Goal: Information Seeking & Learning: Learn about a topic

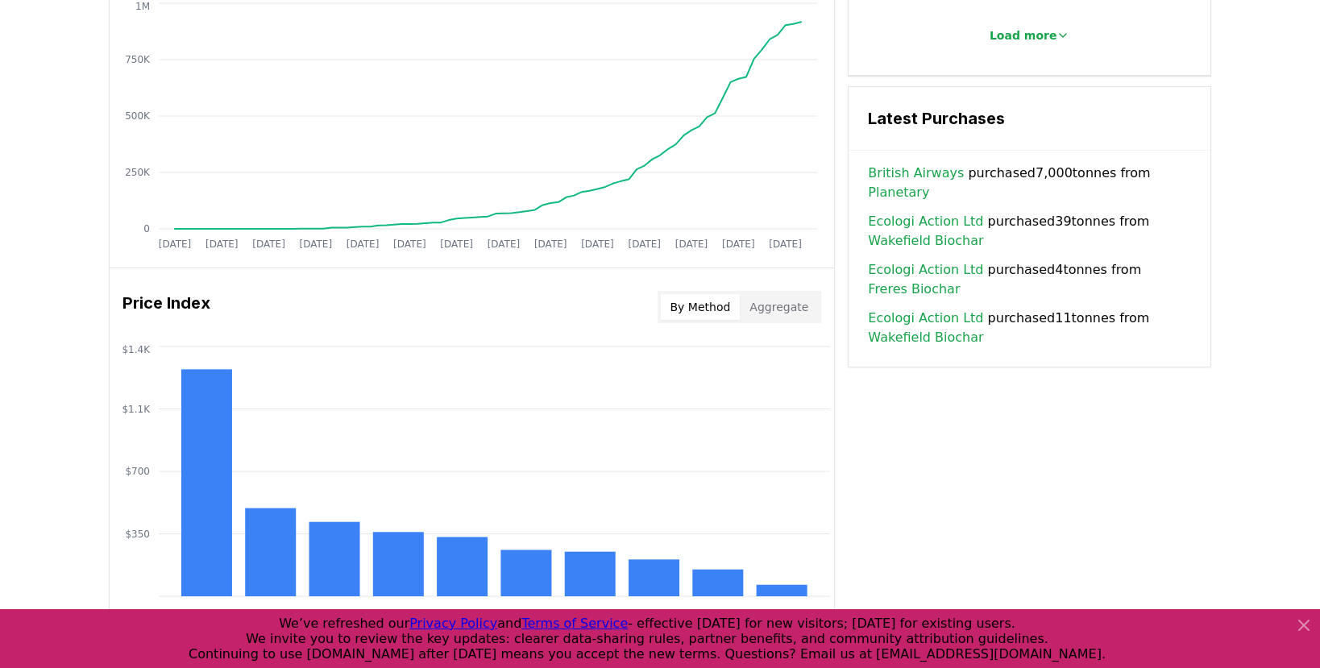
scroll to position [1427, 0]
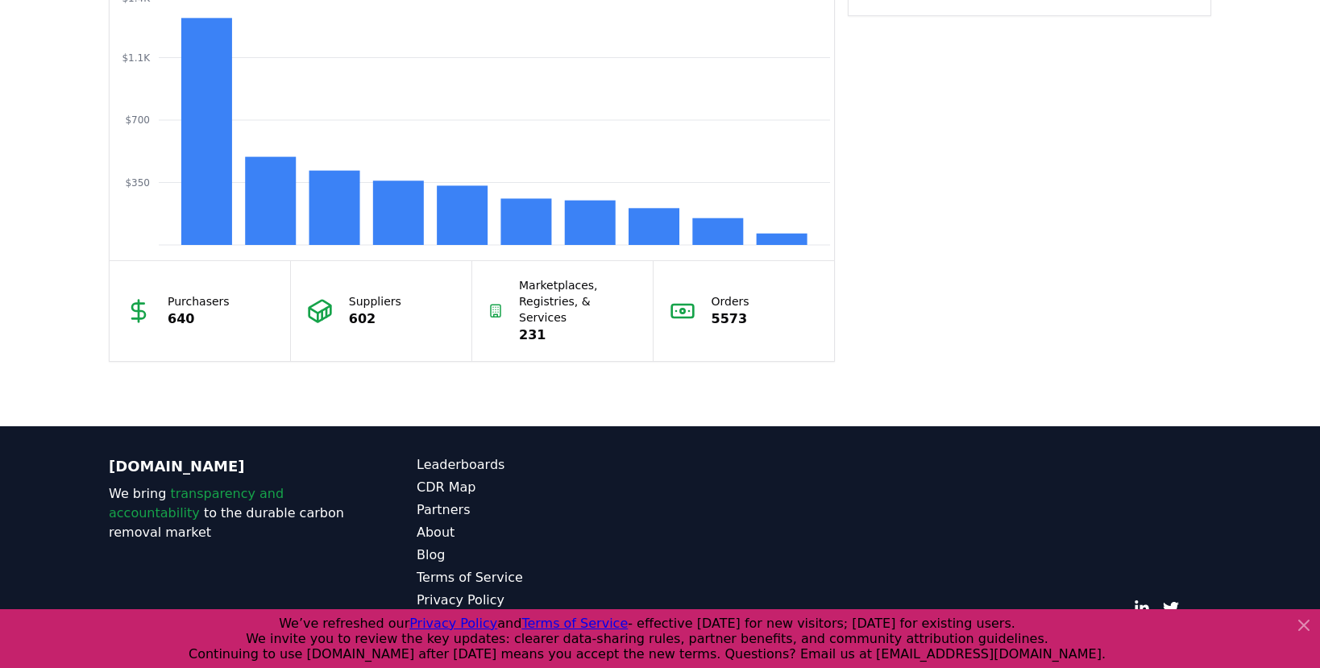
click at [1297, 626] on icon at bounding box center [1304, 625] width 19 height 19
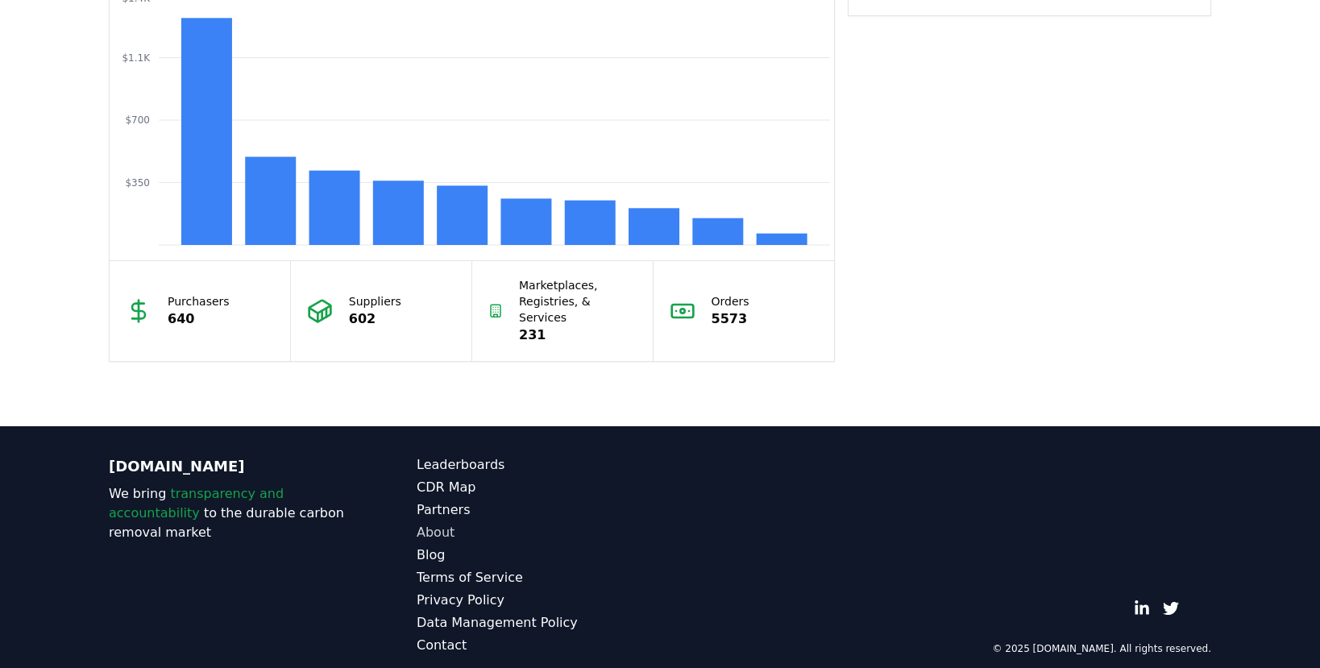
click at [422, 523] on link "About" at bounding box center [538, 532] width 243 height 19
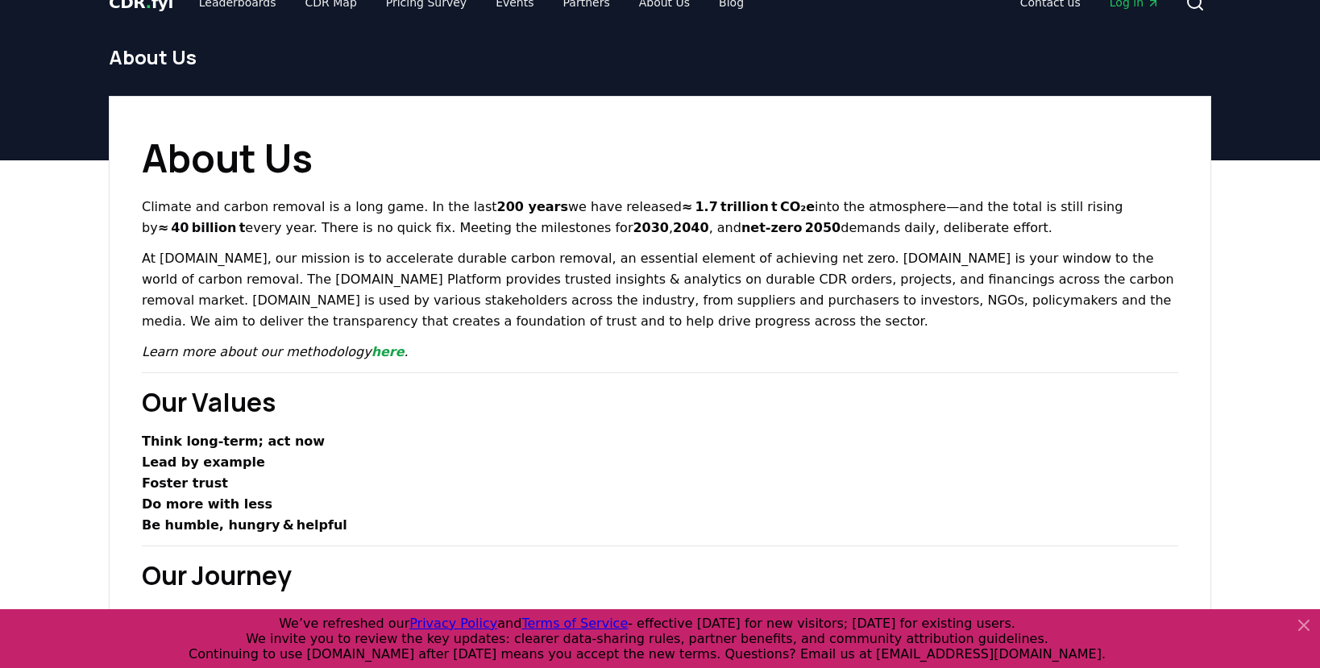
scroll to position [34, 0]
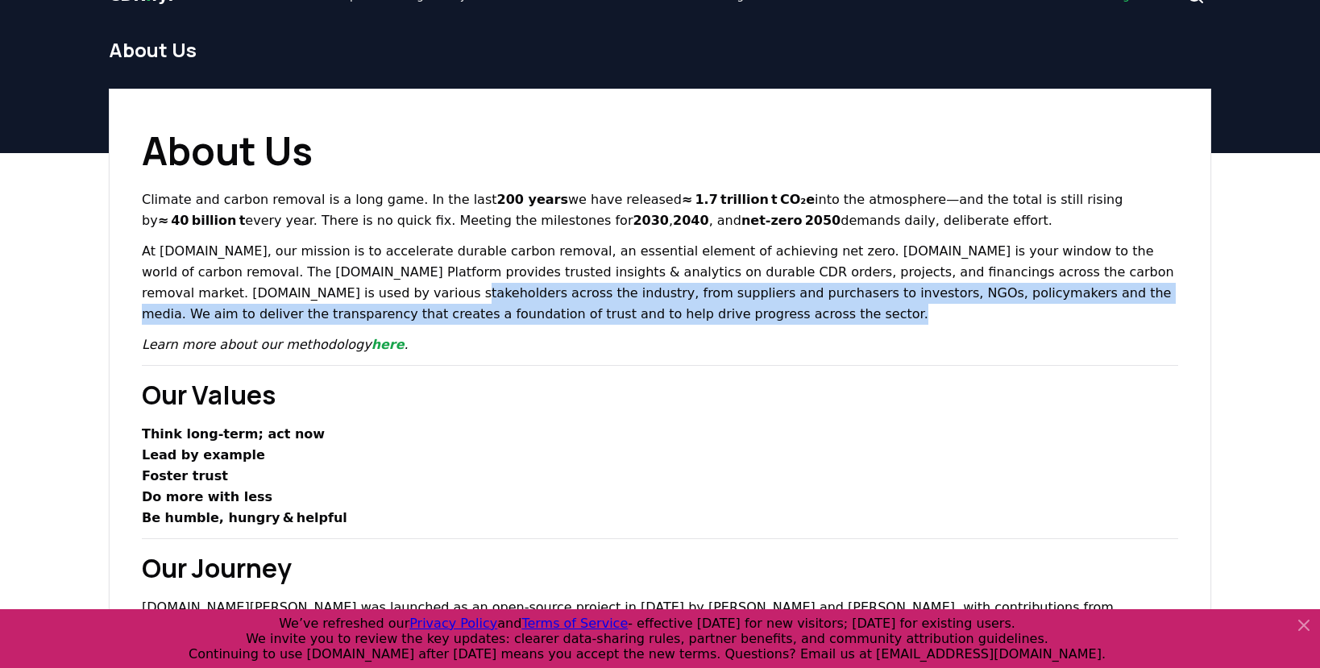
drag, startPoint x: 368, startPoint y: 331, endPoint x: 177, endPoint y: 291, distance: 195.1
click at [177, 291] on p "At [DOMAIN_NAME], our mission is to accelerate durable carbon removal, an essen…" at bounding box center [660, 283] width 1037 height 84
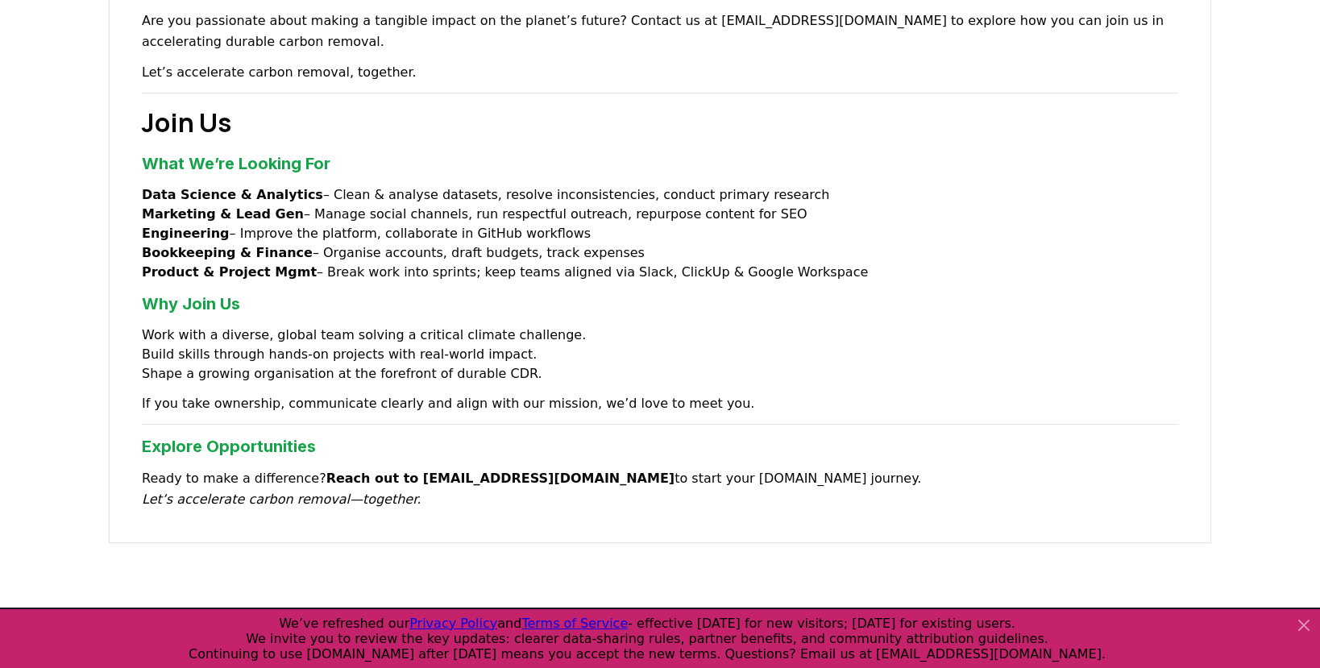
scroll to position [1324, 0]
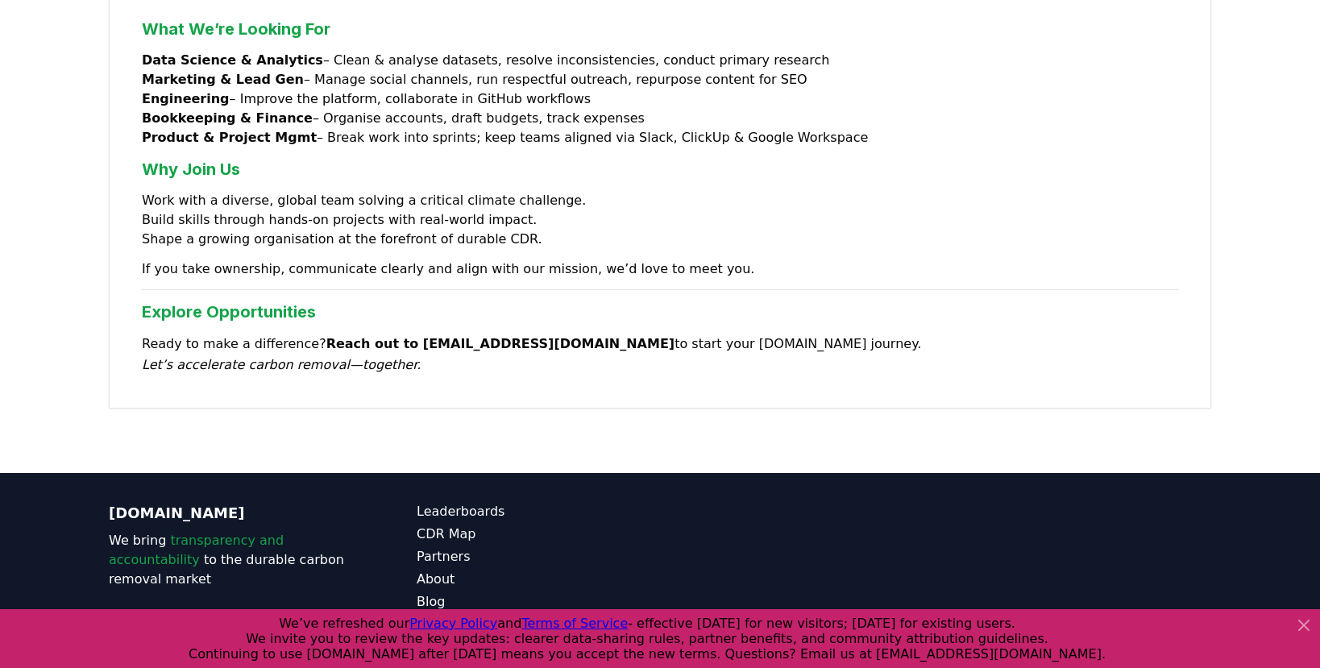
click at [1304, 634] on icon at bounding box center [1304, 625] width 19 height 19
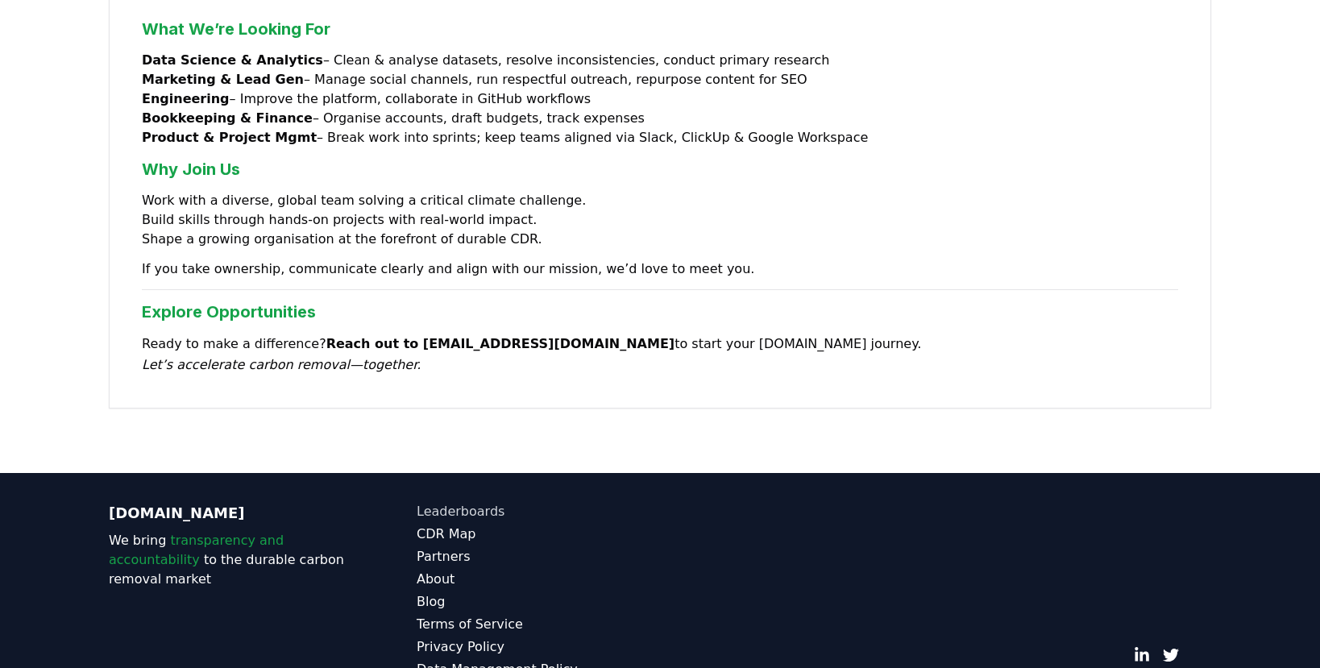
click at [447, 502] on link "Leaderboards" at bounding box center [538, 511] width 243 height 19
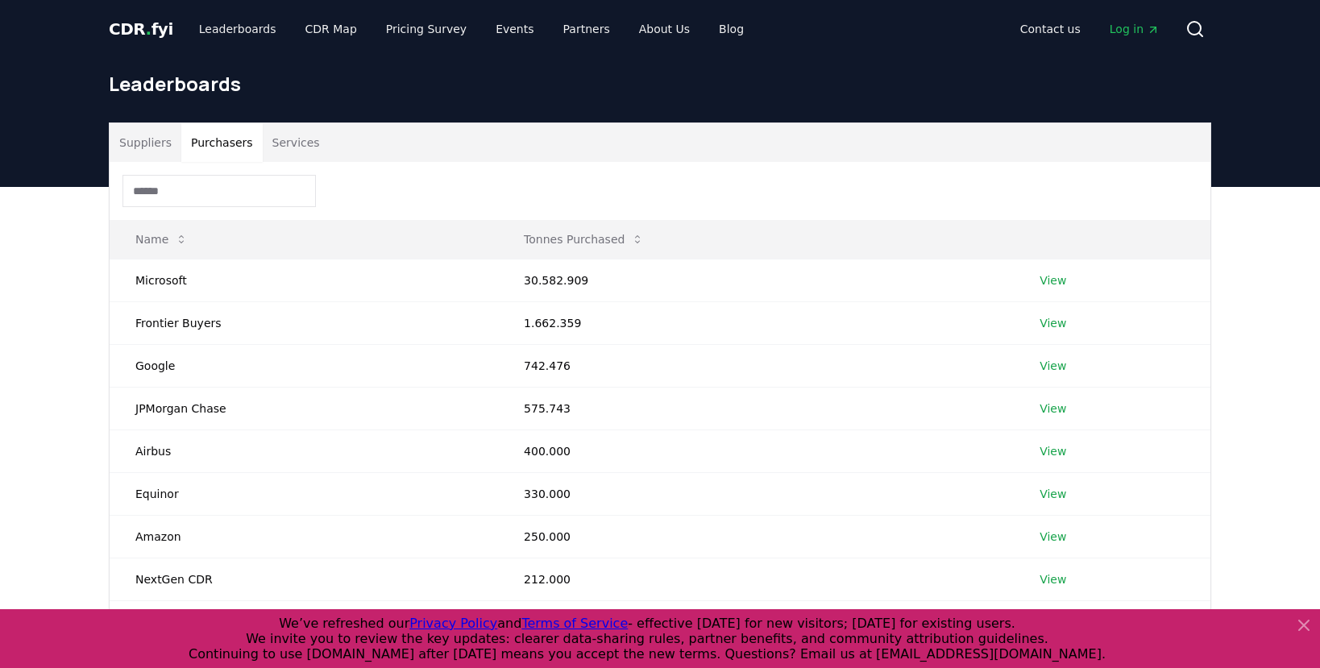
click at [239, 156] on button "Purchasers" at bounding box center [221, 142] width 81 height 39
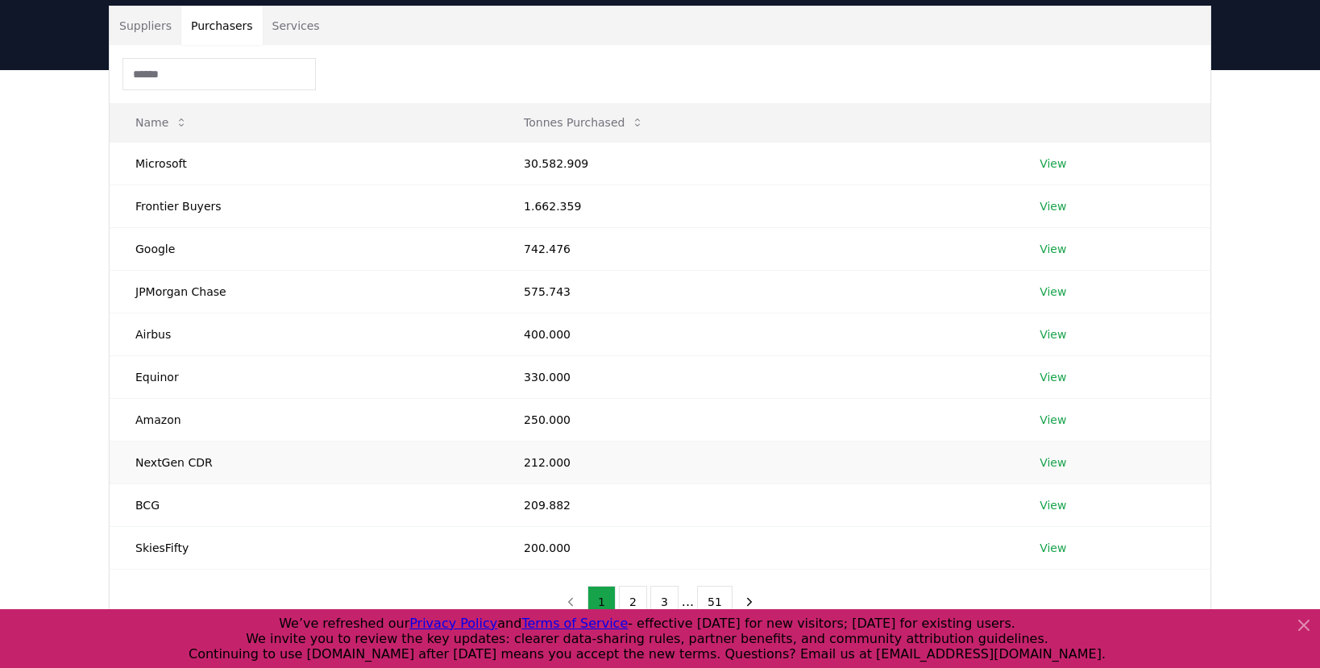
scroll to position [13, 0]
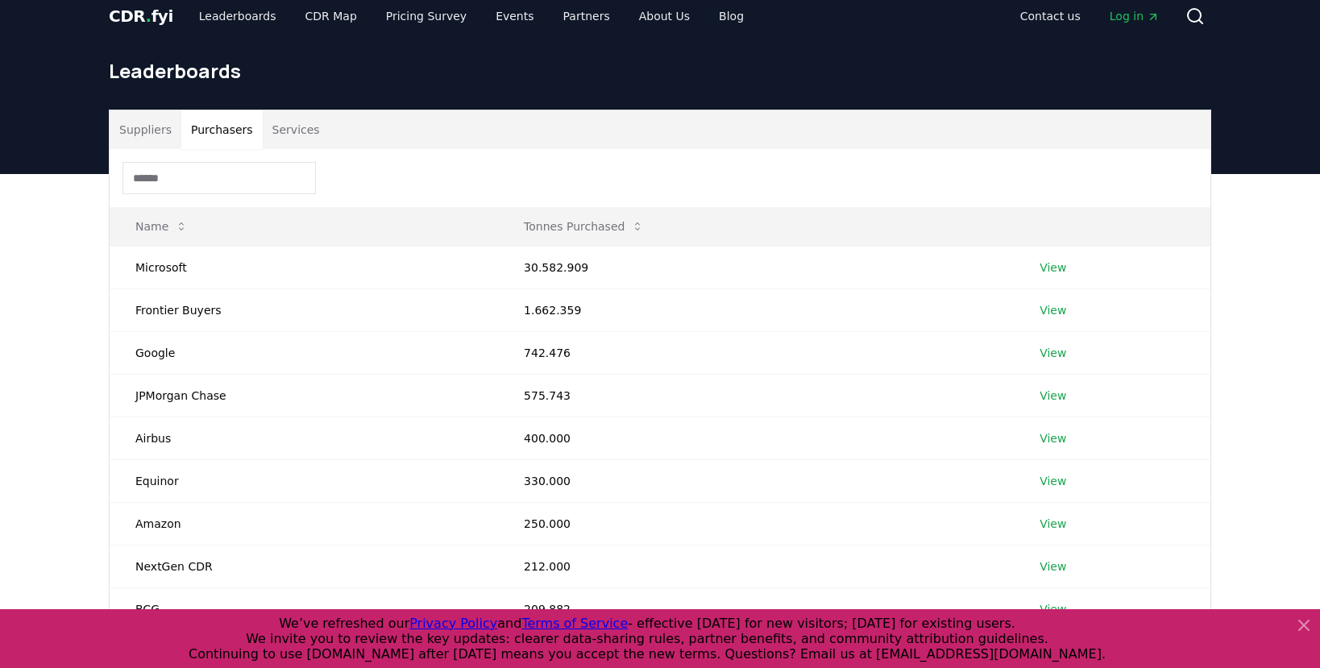
click at [153, 137] on button "Suppliers" at bounding box center [146, 129] width 72 height 39
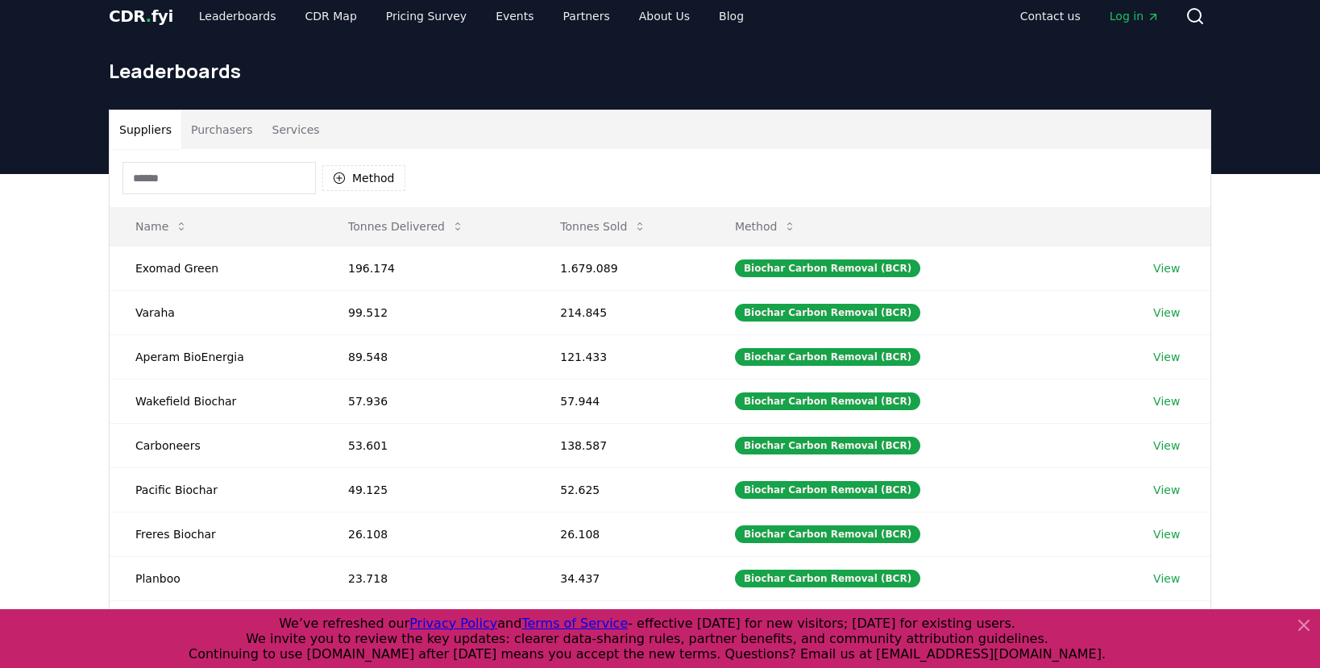
click at [238, 123] on button "Purchasers" at bounding box center [221, 129] width 81 height 39
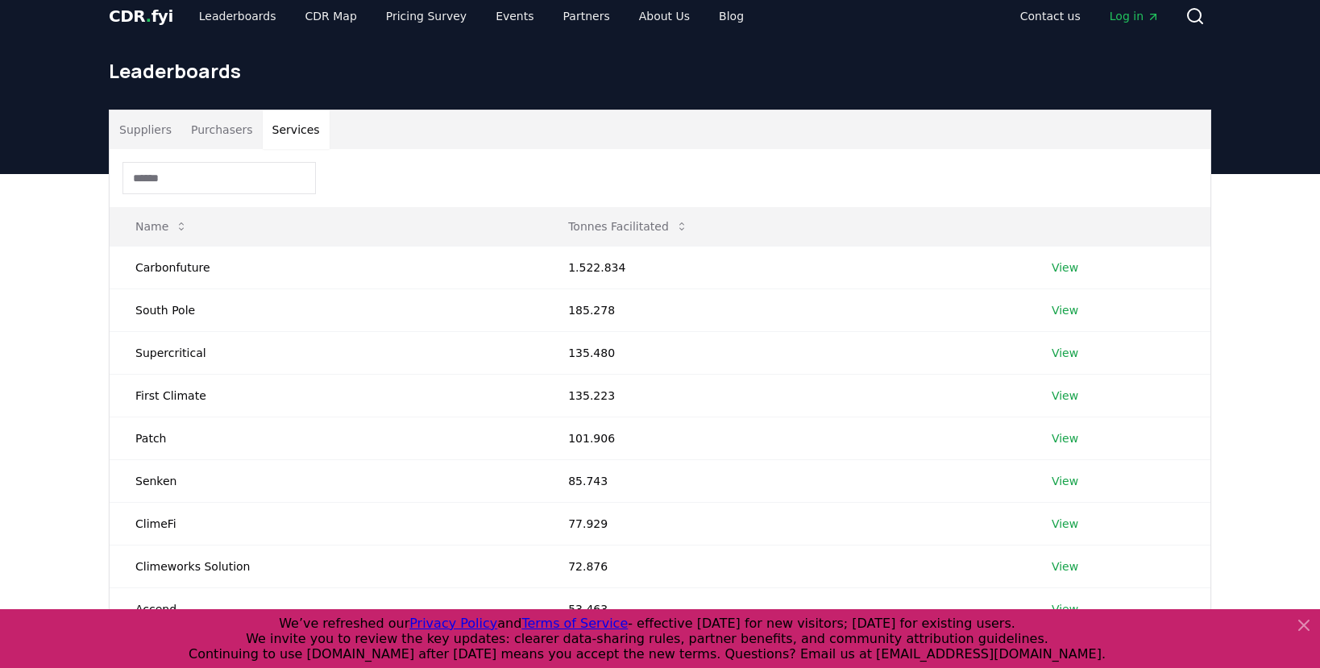
click at [290, 131] on button "Services" at bounding box center [296, 129] width 67 height 39
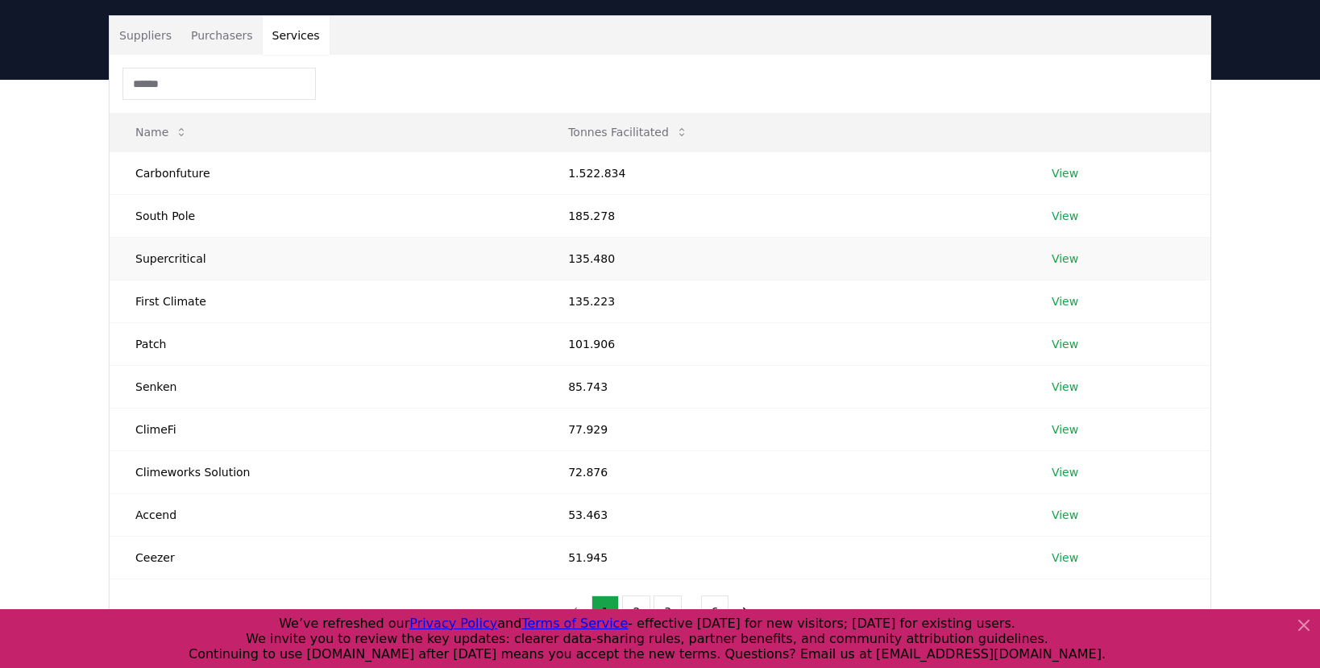
scroll to position [0, 0]
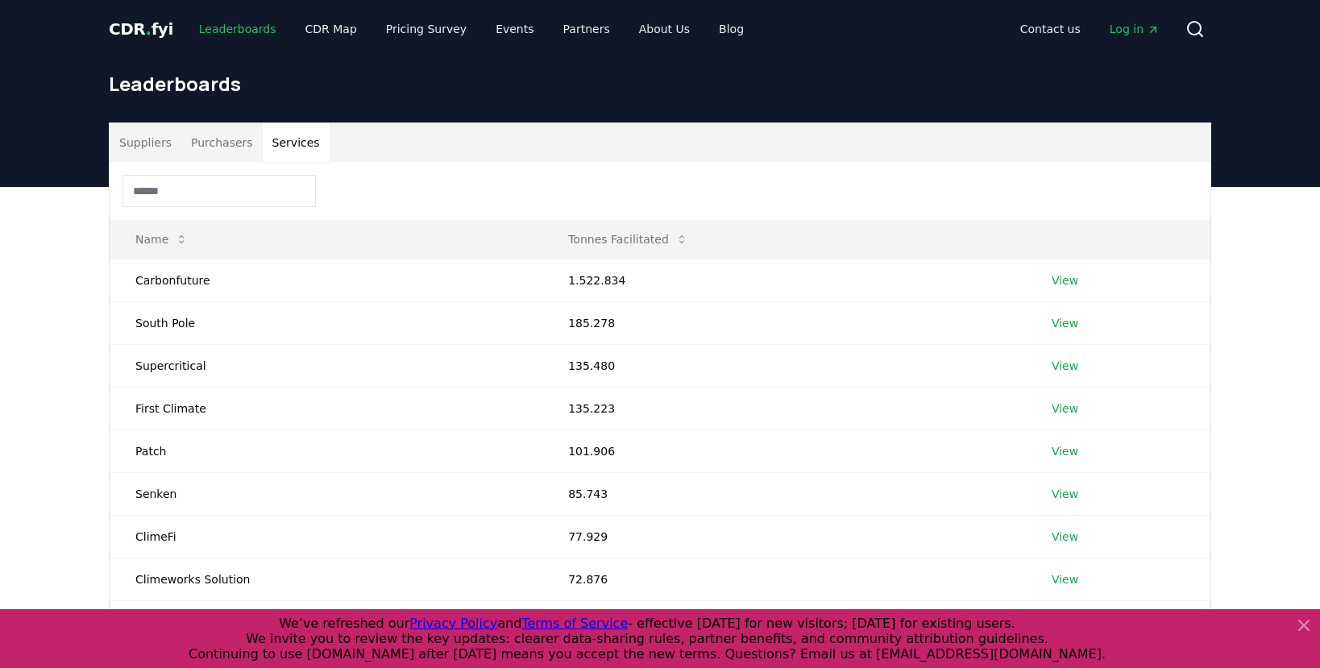
click at [253, 30] on link "Leaderboards" at bounding box center [237, 29] width 103 height 29
click at [410, 34] on link "Pricing Survey" at bounding box center [426, 29] width 106 height 29
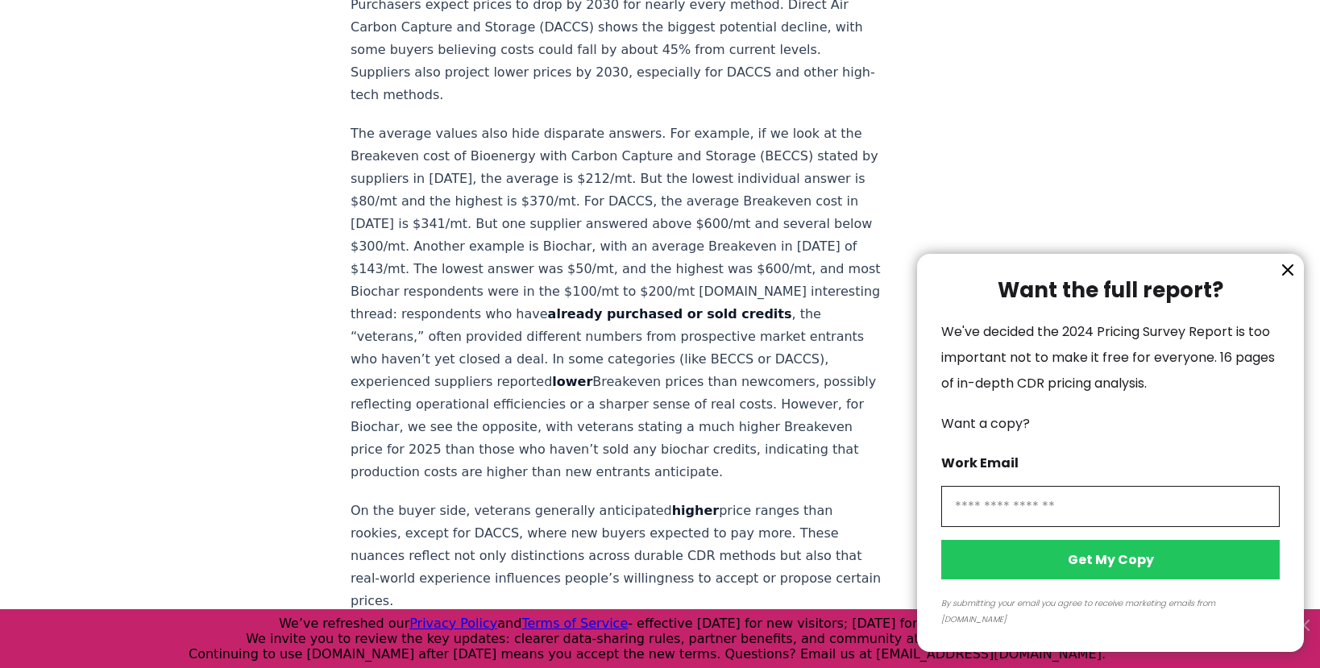
scroll to position [1197, 0]
